Goal: Information Seeking & Learning: Find specific page/section

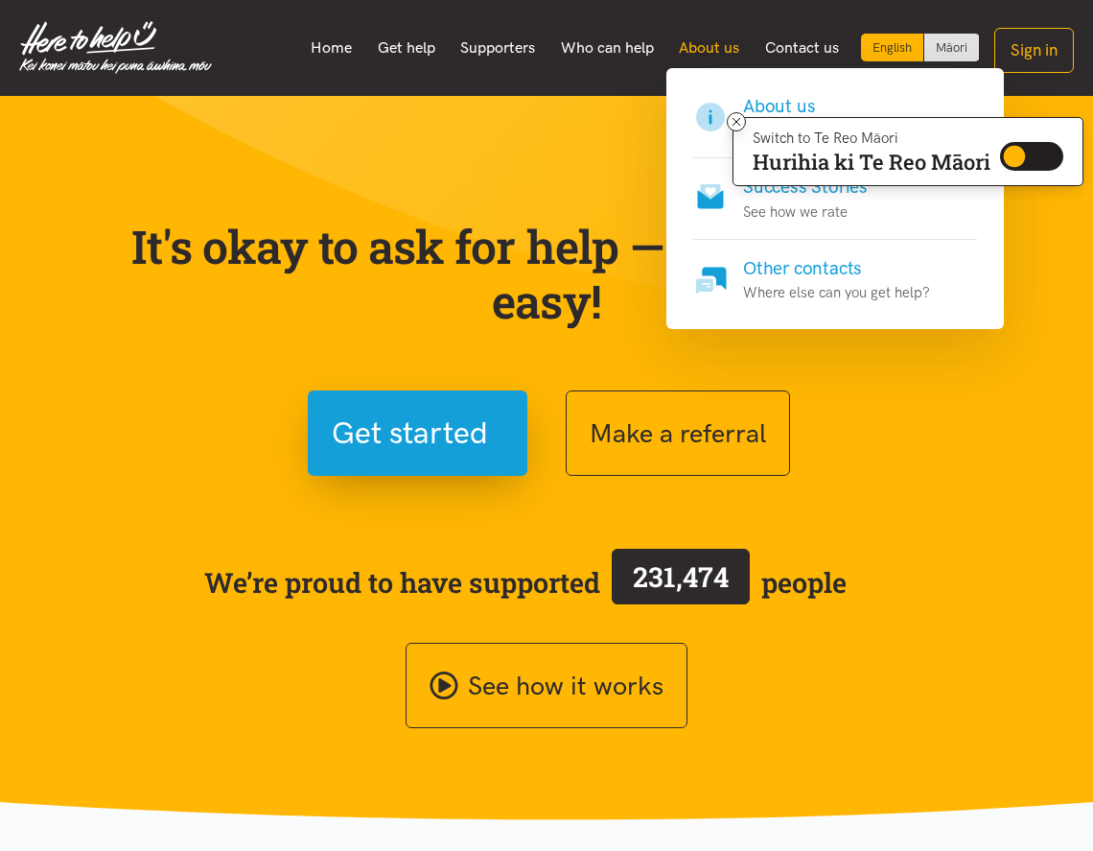
click at [705, 53] on link "About us" at bounding box center [710, 48] width 86 height 40
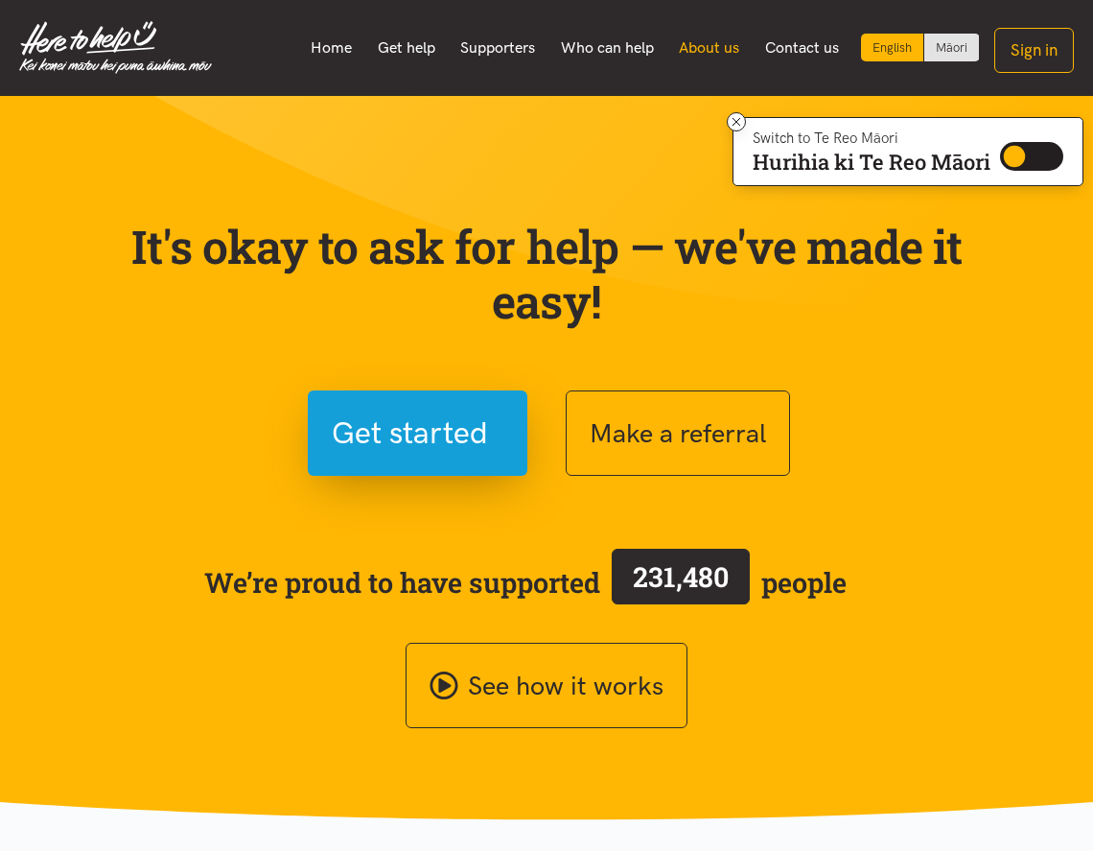
click at [705, 53] on link "About us" at bounding box center [710, 48] width 86 height 40
click at [737, 125] on icon at bounding box center [737, 122] width 14 height 14
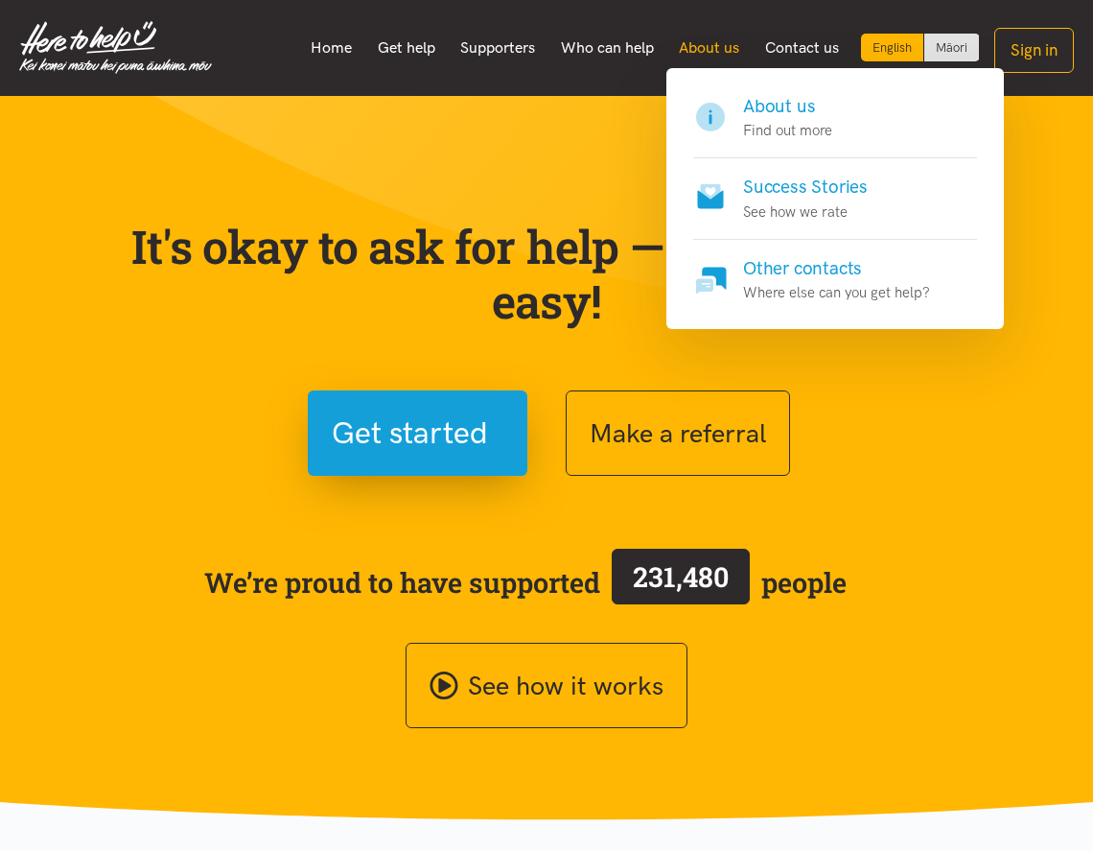
click at [713, 48] on link "About us" at bounding box center [710, 48] width 86 height 40
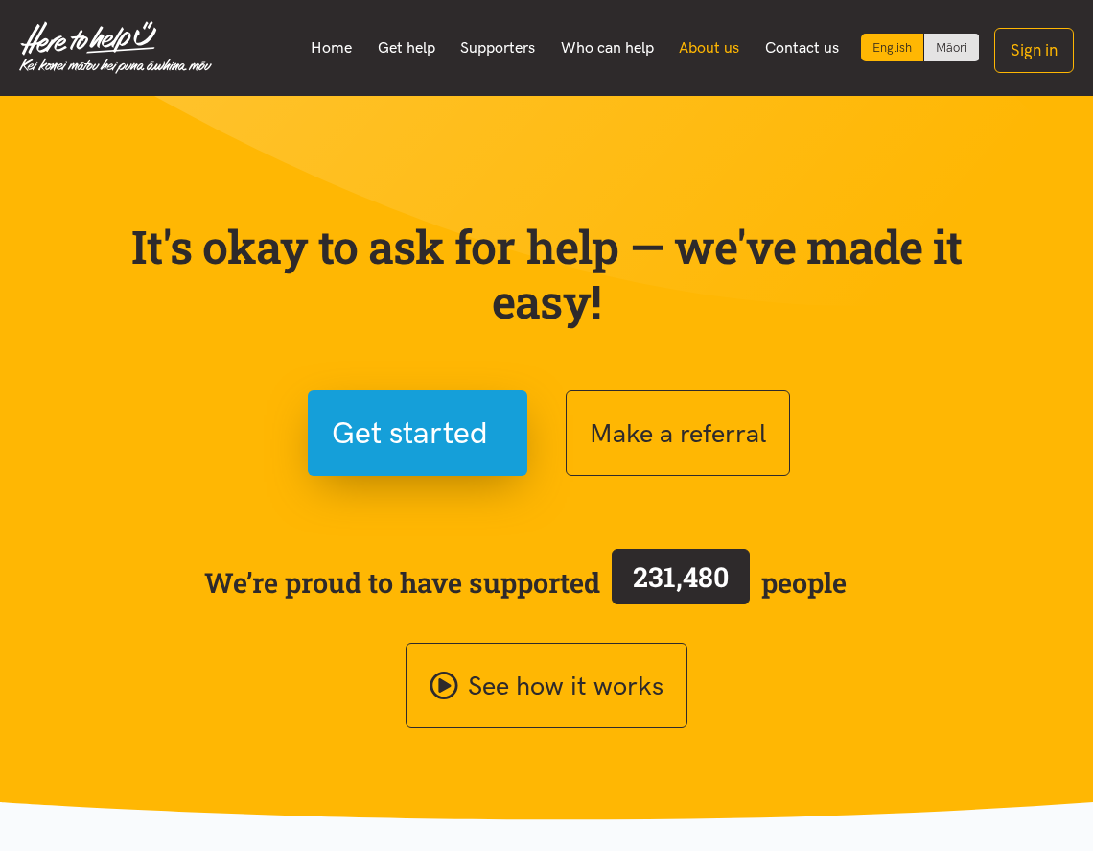
click at [713, 48] on link "About us" at bounding box center [710, 48] width 86 height 40
click at [717, 42] on link "About us" at bounding box center [710, 48] width 86 height 40
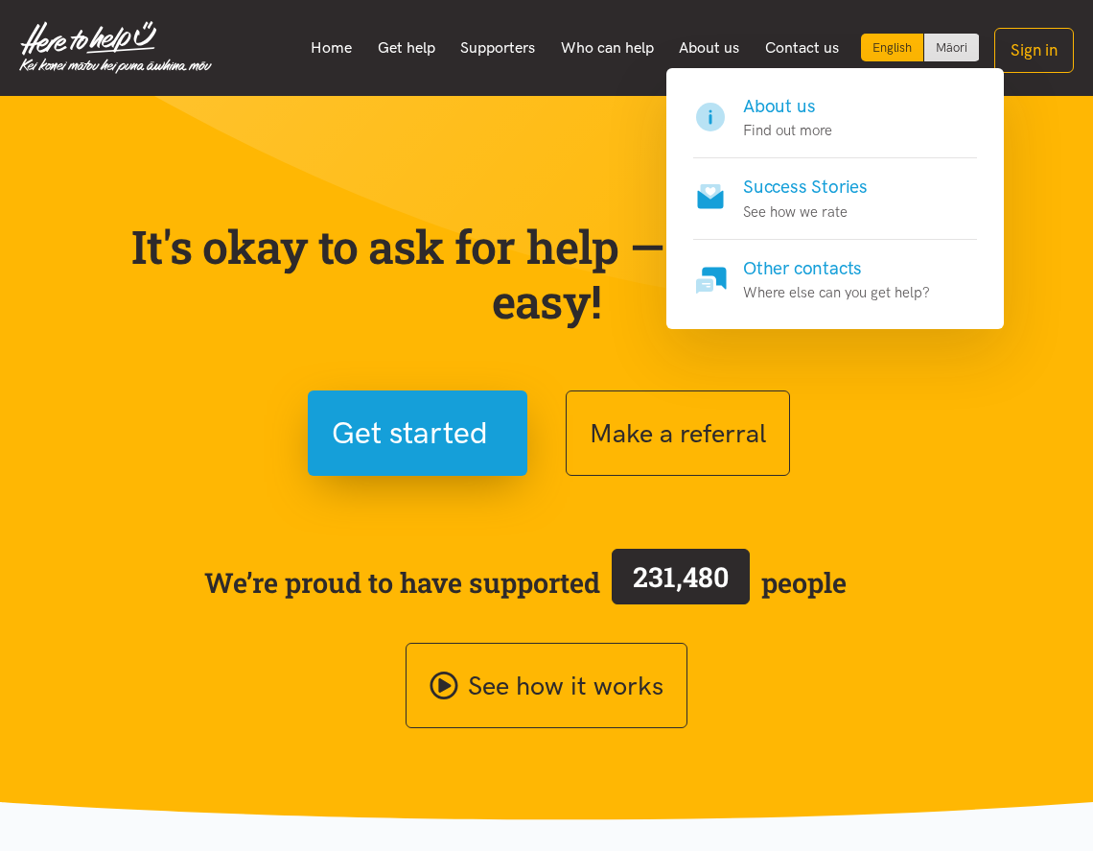
click at [756, 103] on h4 "About us" at bounding box center [787, 106] width 89 height 27
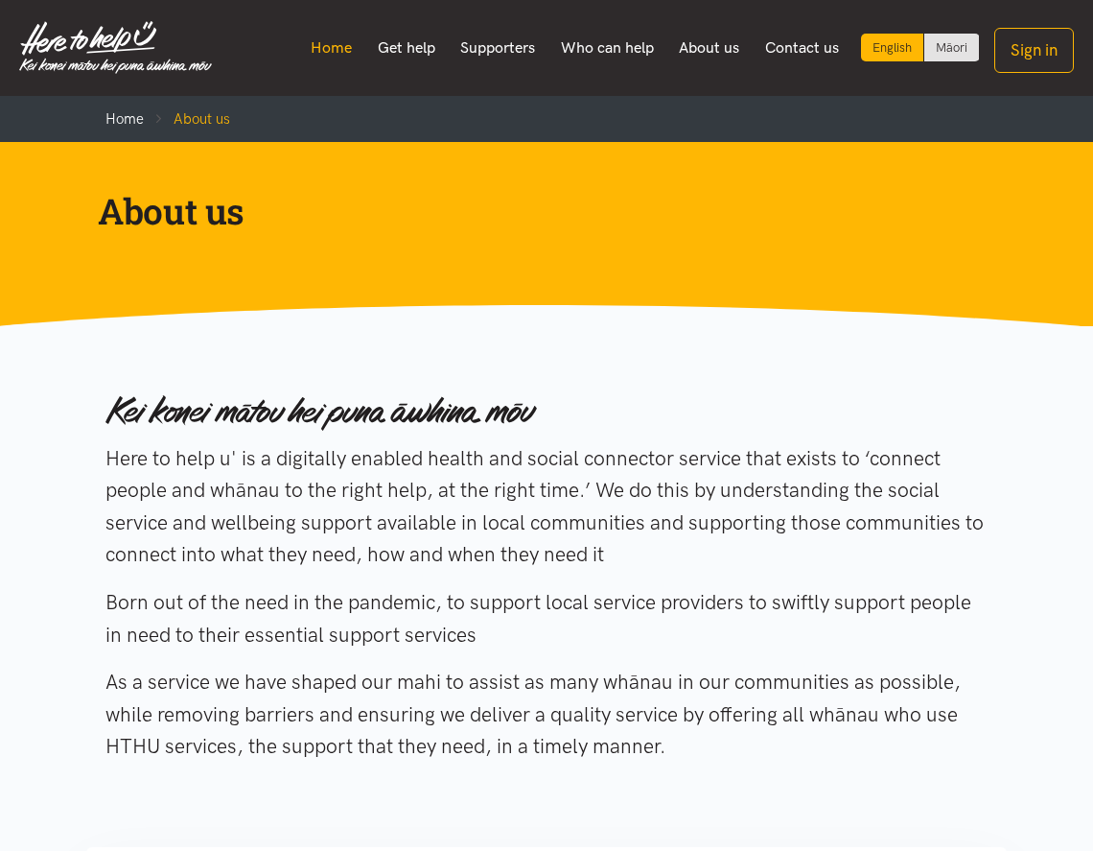
click at [352, 46] on link "Home" at bounding box center [331, 48] width 67 height 40
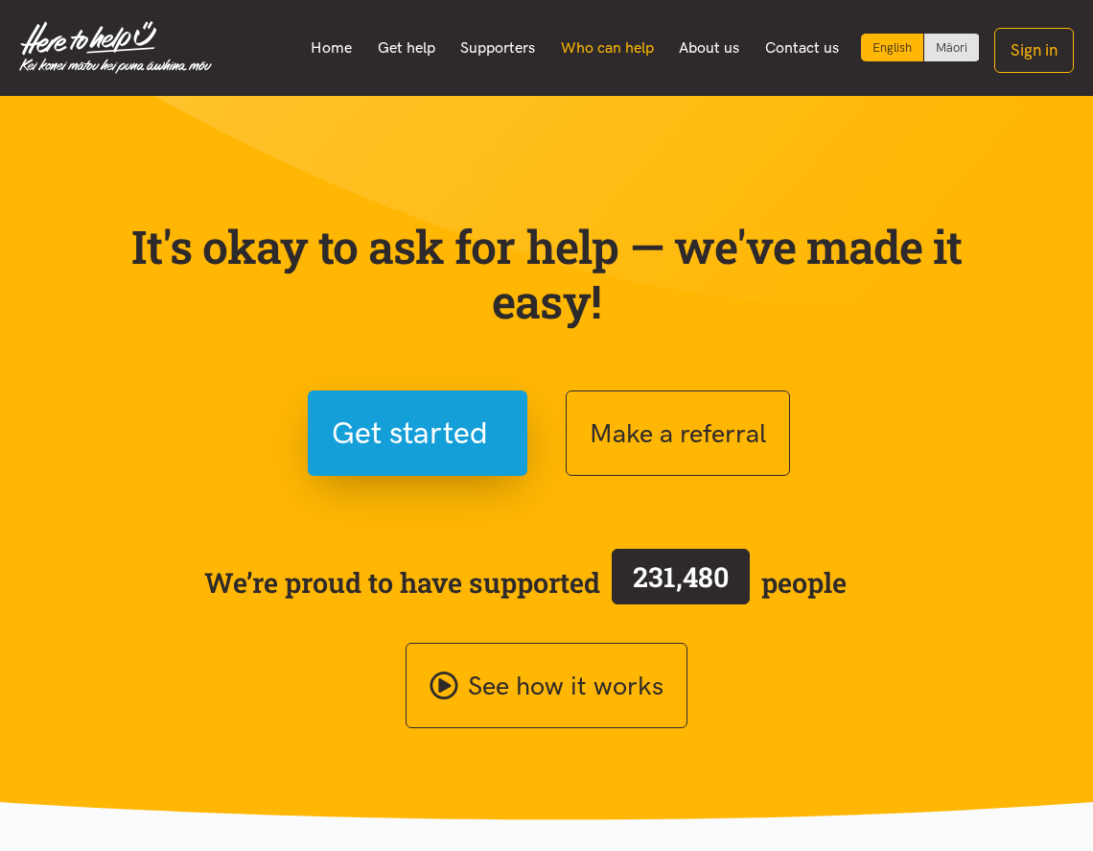
click at [577, 42] on link "Who can help" at bounding box center [607, 48] width 119 height 40
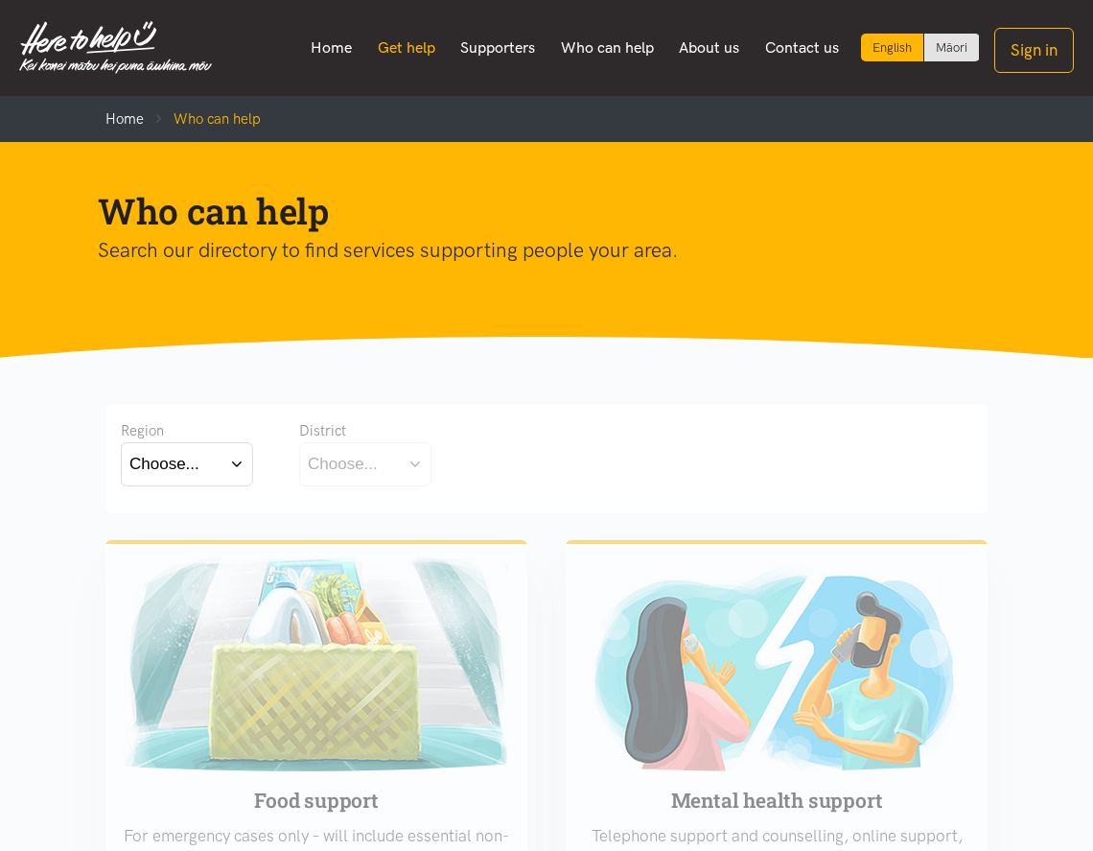
click at [410, 58] on link "Get help" at bounding box center [405, 48] width 83 height 40
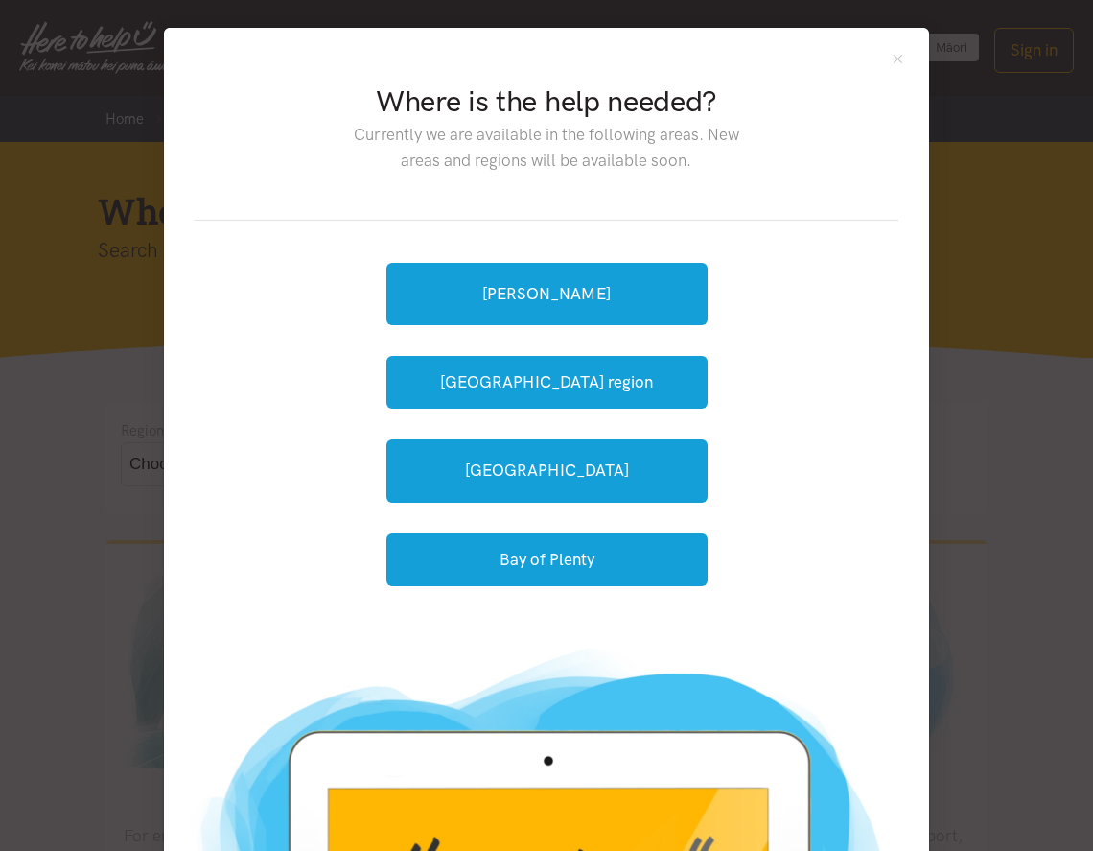
scroll to position [3, 0]
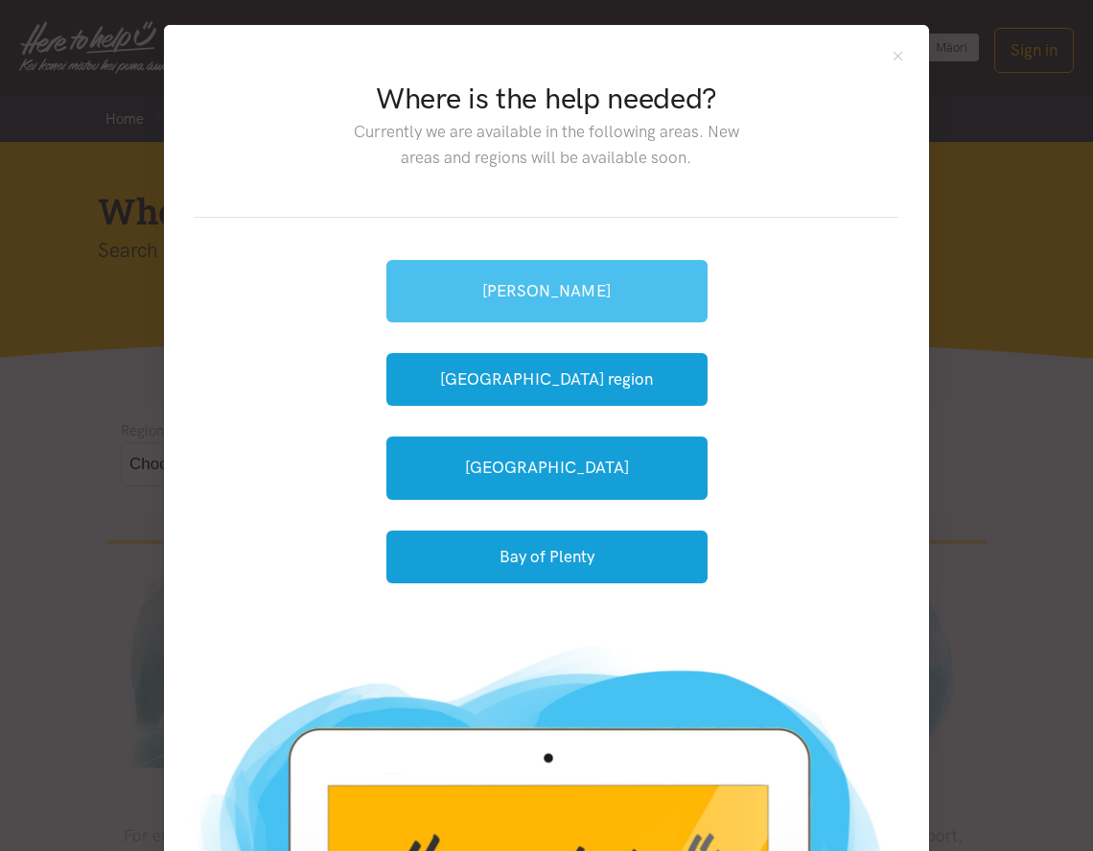
click at [589, 290] on link "[PERSON_NAME]" at bounding box center [547, 291] width 321 height 62
